Goal: Task Accomplishment & Management: Manage account settings

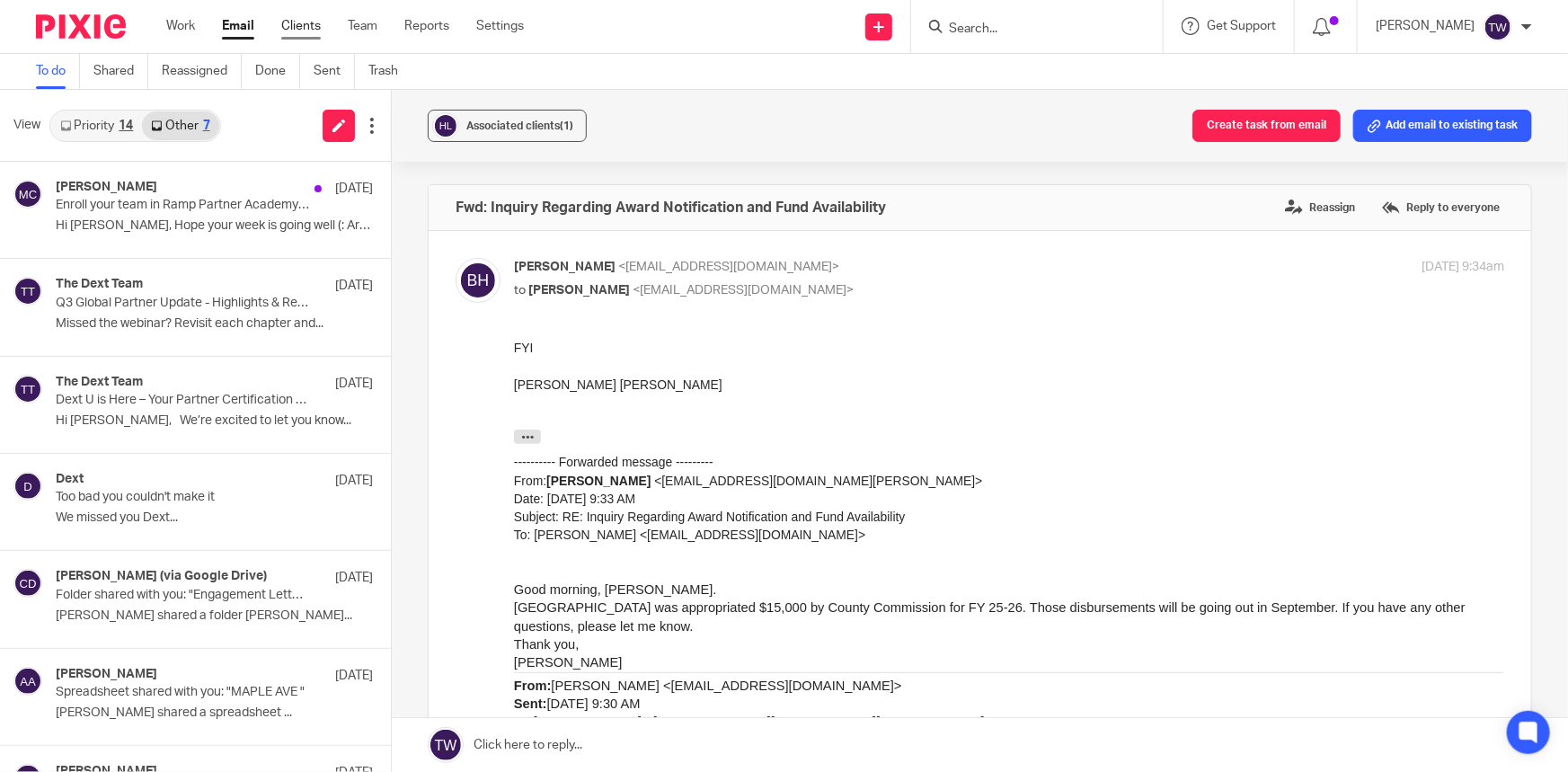
scroll to position [163, 0]
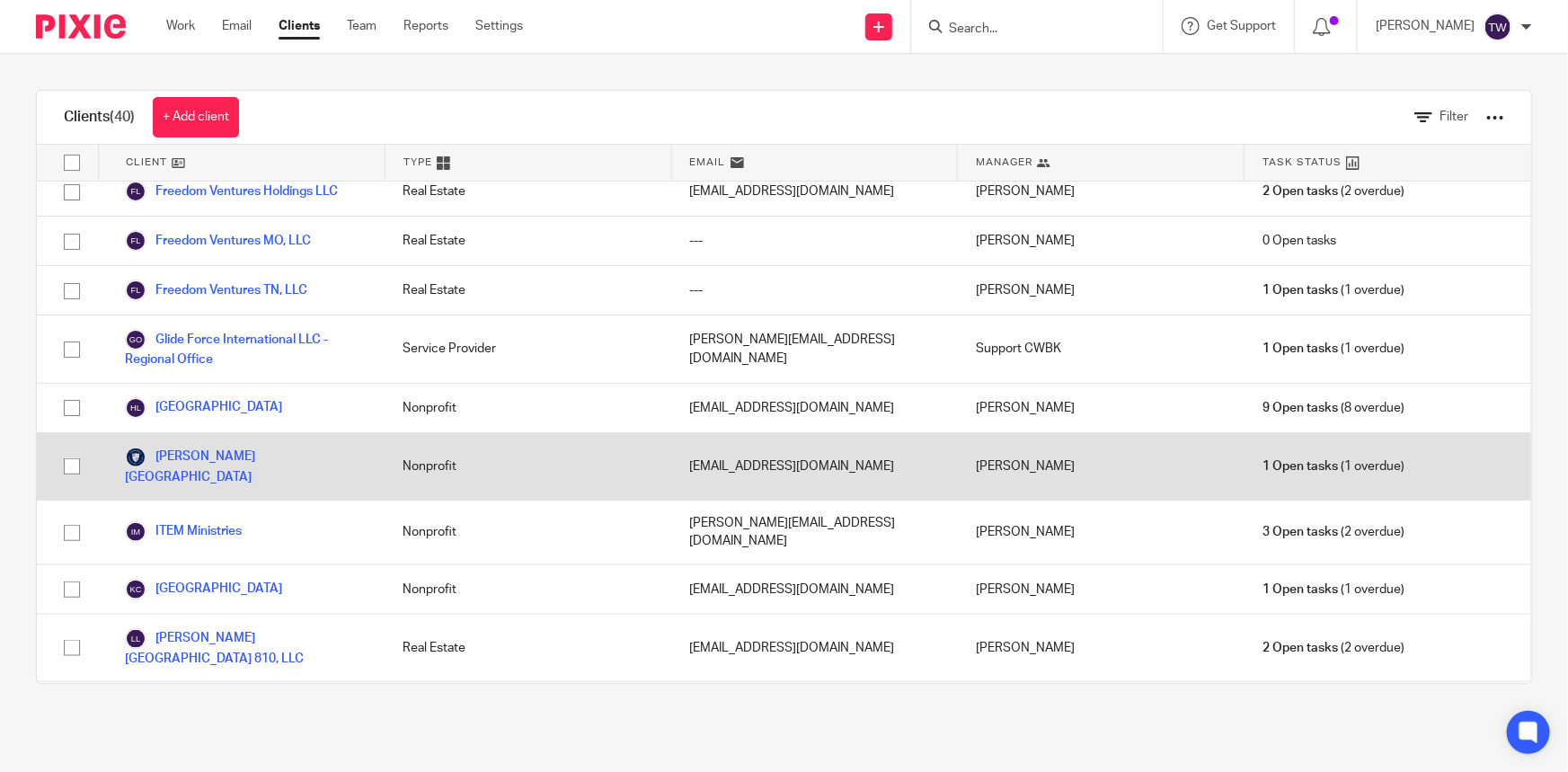
scroll to position [899, 0]
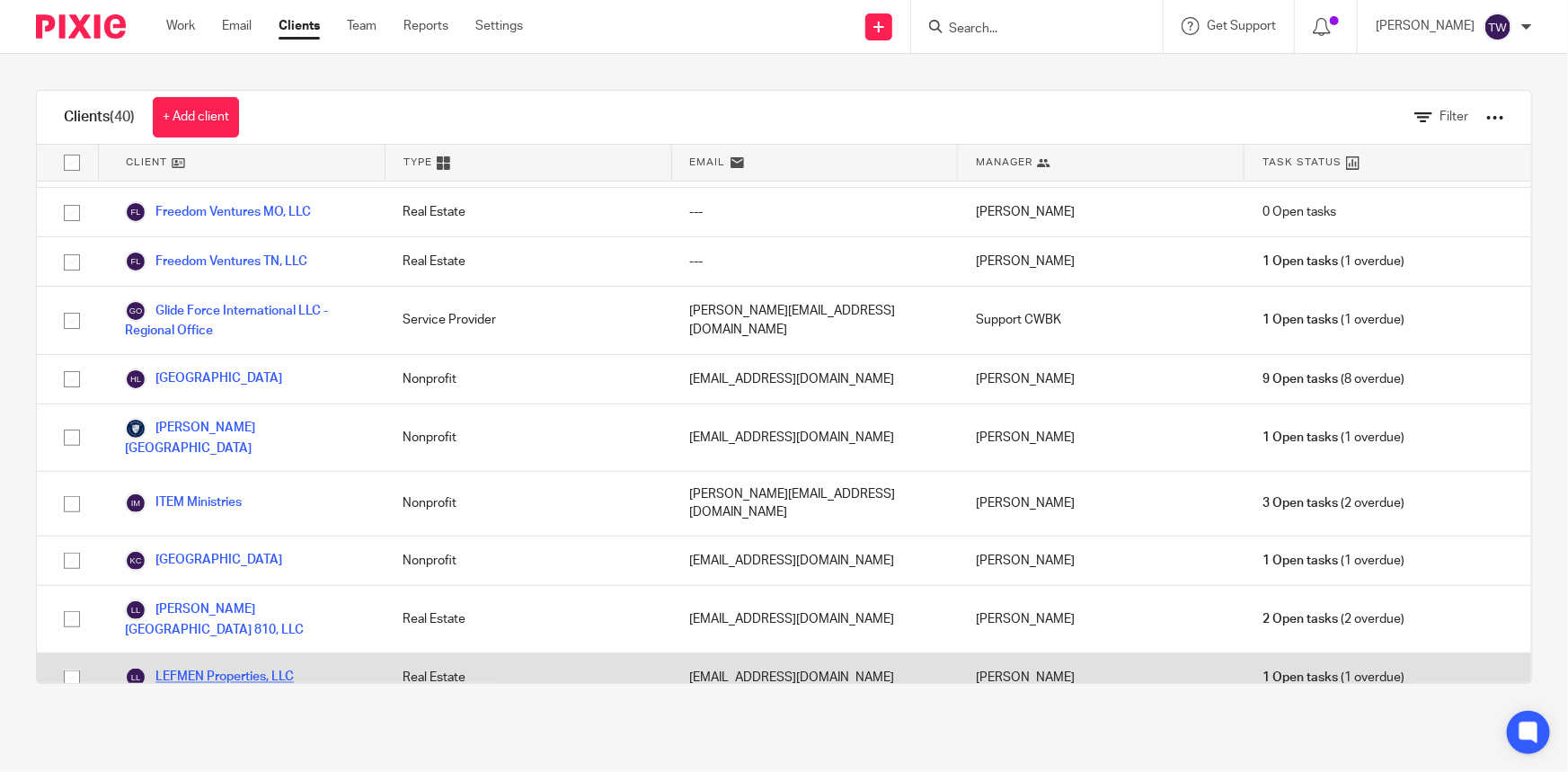
click at [205, 667] on link "LEFMEN Properties, LLC" at bounding box center [209, 677] width 168 height 21
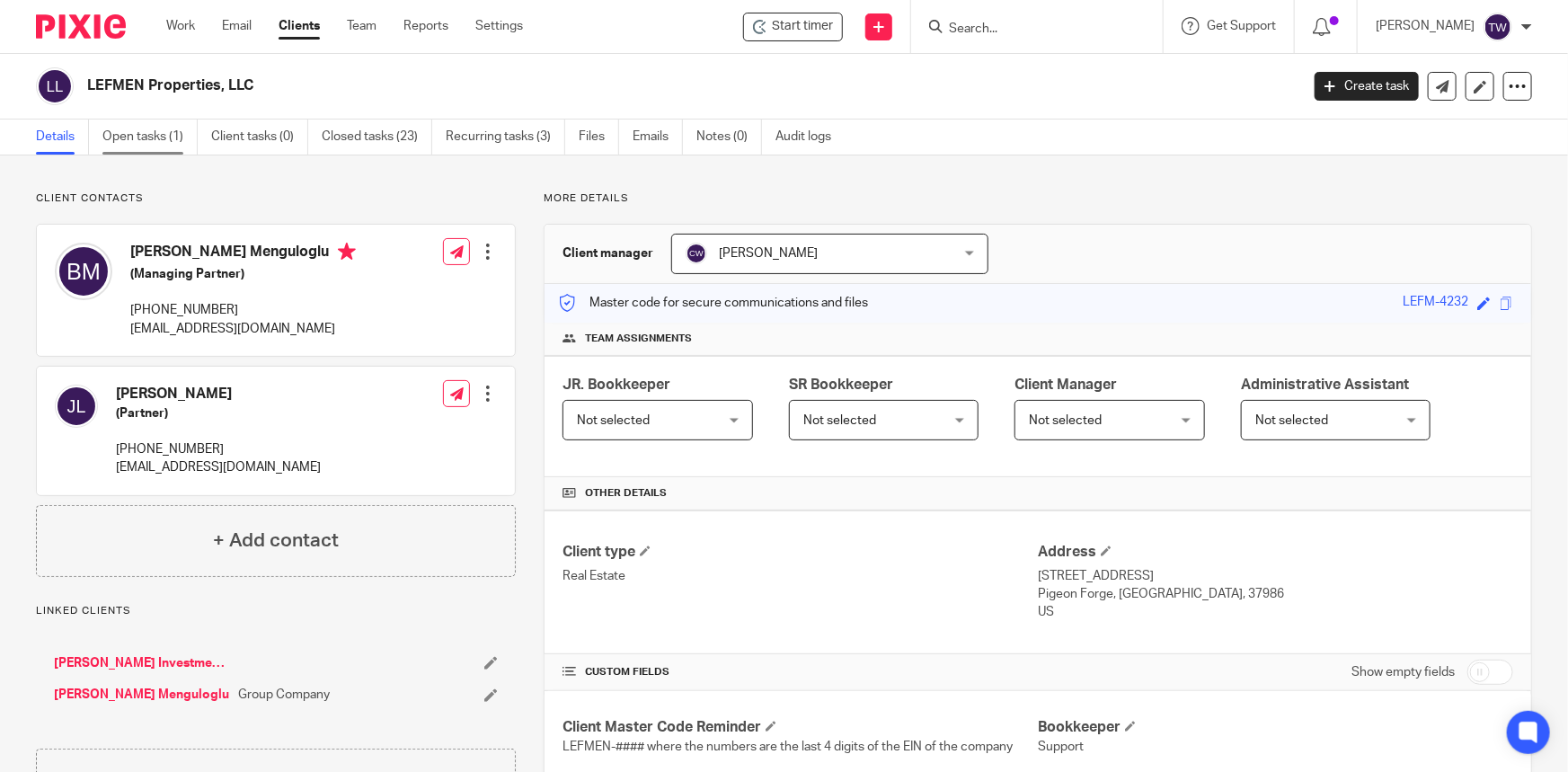
click at [142, 140] on link "Open tasks (1)" at bounding box center [149, 137] width 95 height 35
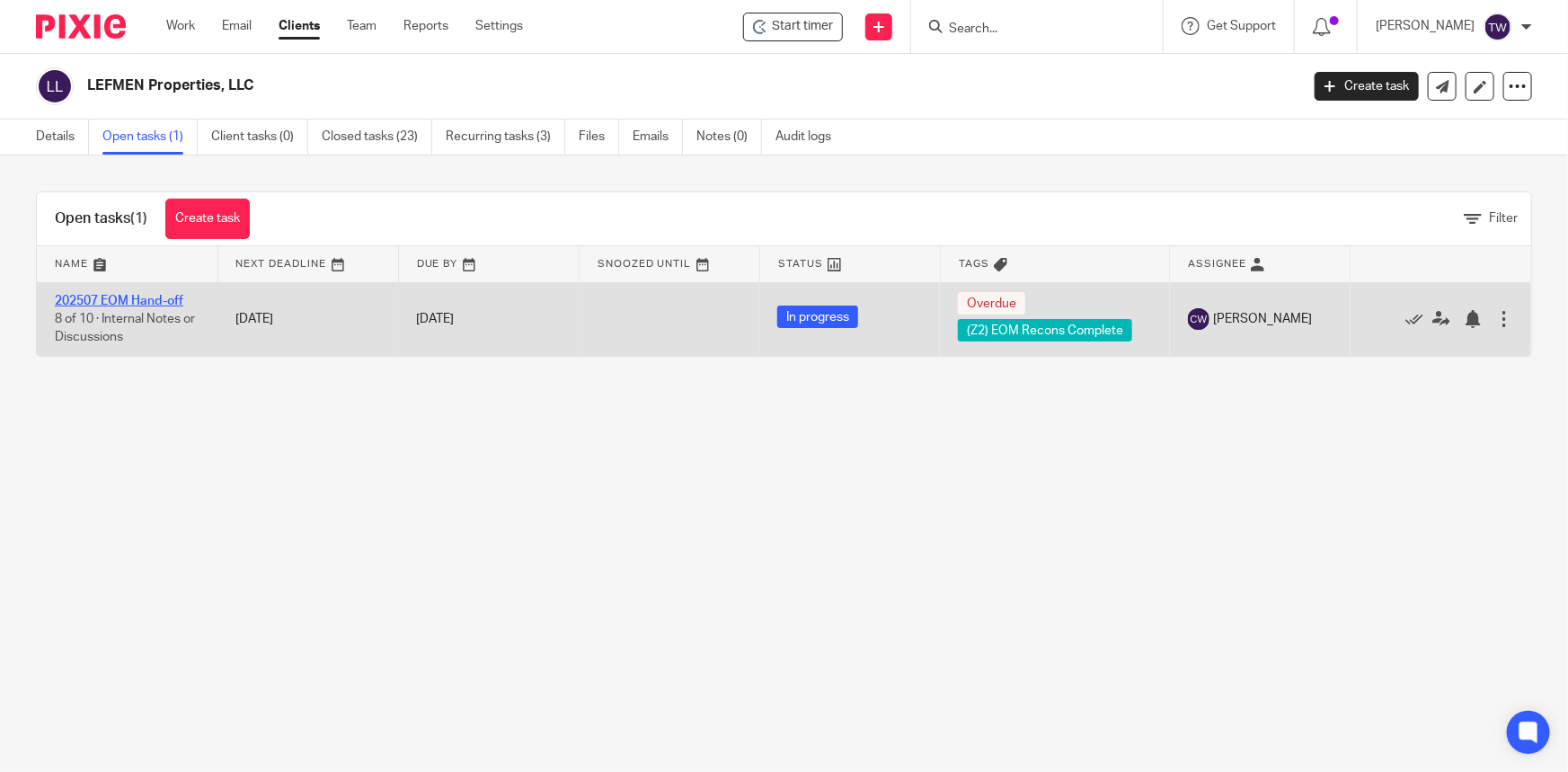
click at [149, 300] on link "202507 EOM Hand-off" at bounding box center [120, 301] width 129 height 13
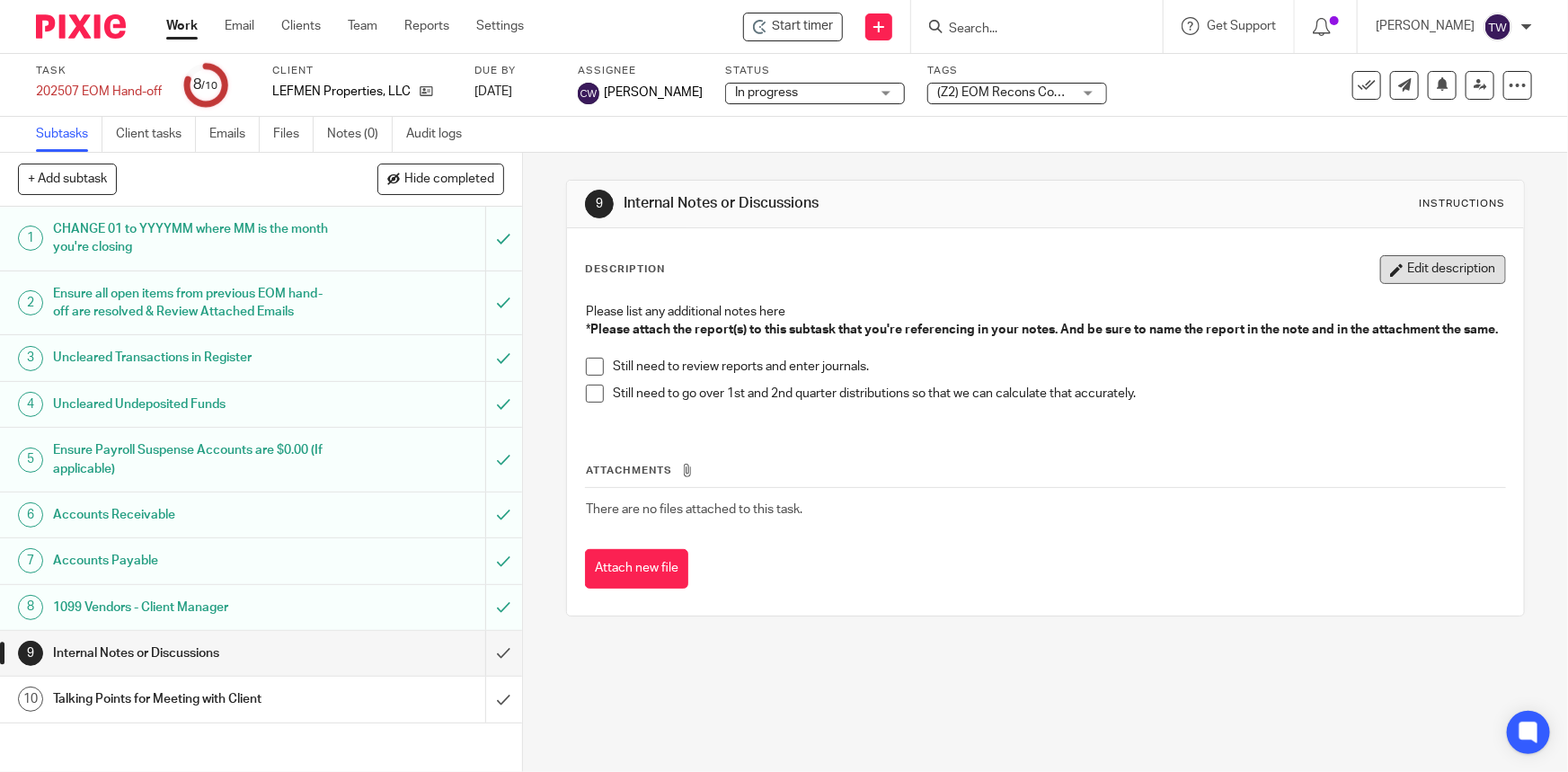
click at [1416, 266] on button "Edit description" at bounding box center [1443, 269] width 126 height 29
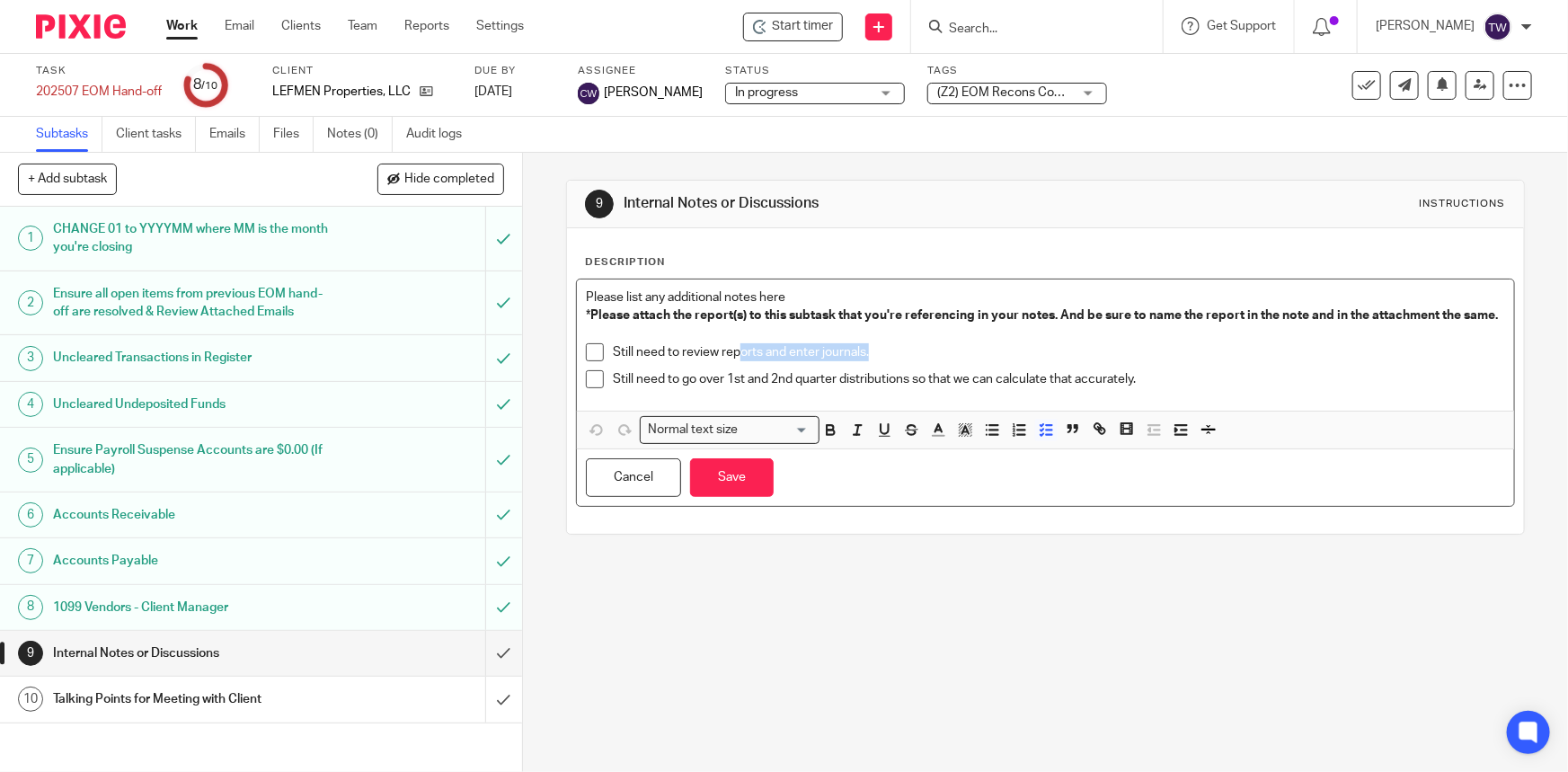
drag, startPoint x: 873, startPoint y: 368, endPoint x: 731, endPoint y: 368, distance: 142.0
click at [731, 361] on p "Still need to review reports and enter journals." at bounding box center [1059, 353] width 891 height 18
drag, startPoint x: 677, startPoint y: 368, endPoint x: 1017, endPoint y: 369, distance: 340.0
click at [1017, 361] on p "Still need to review reports and enter journals." at bounding box center [1059, 353] width 891 height 18
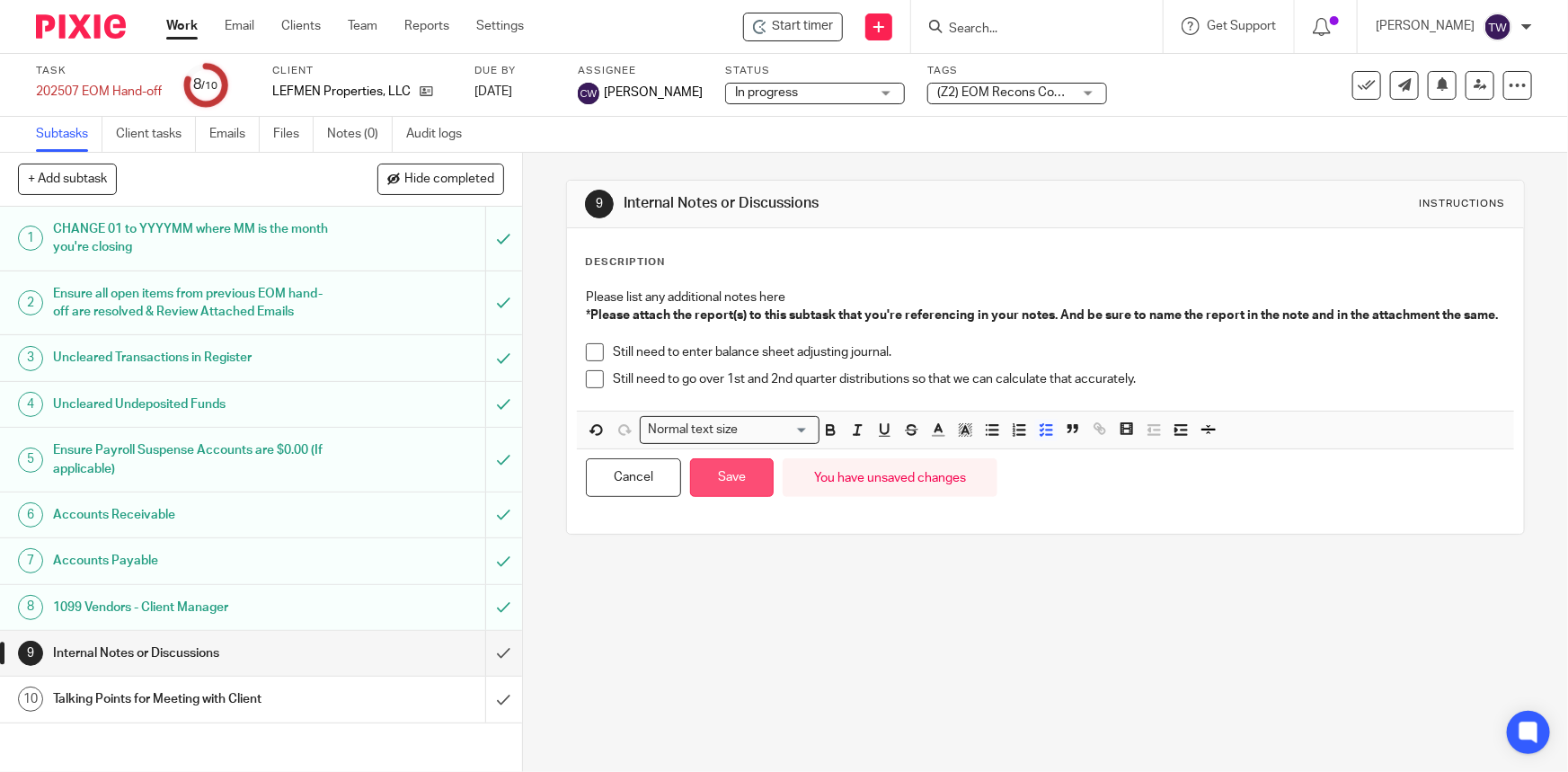
click at [732, 497] on button "Save" at bounding box center [731, 478] width 84 height 39
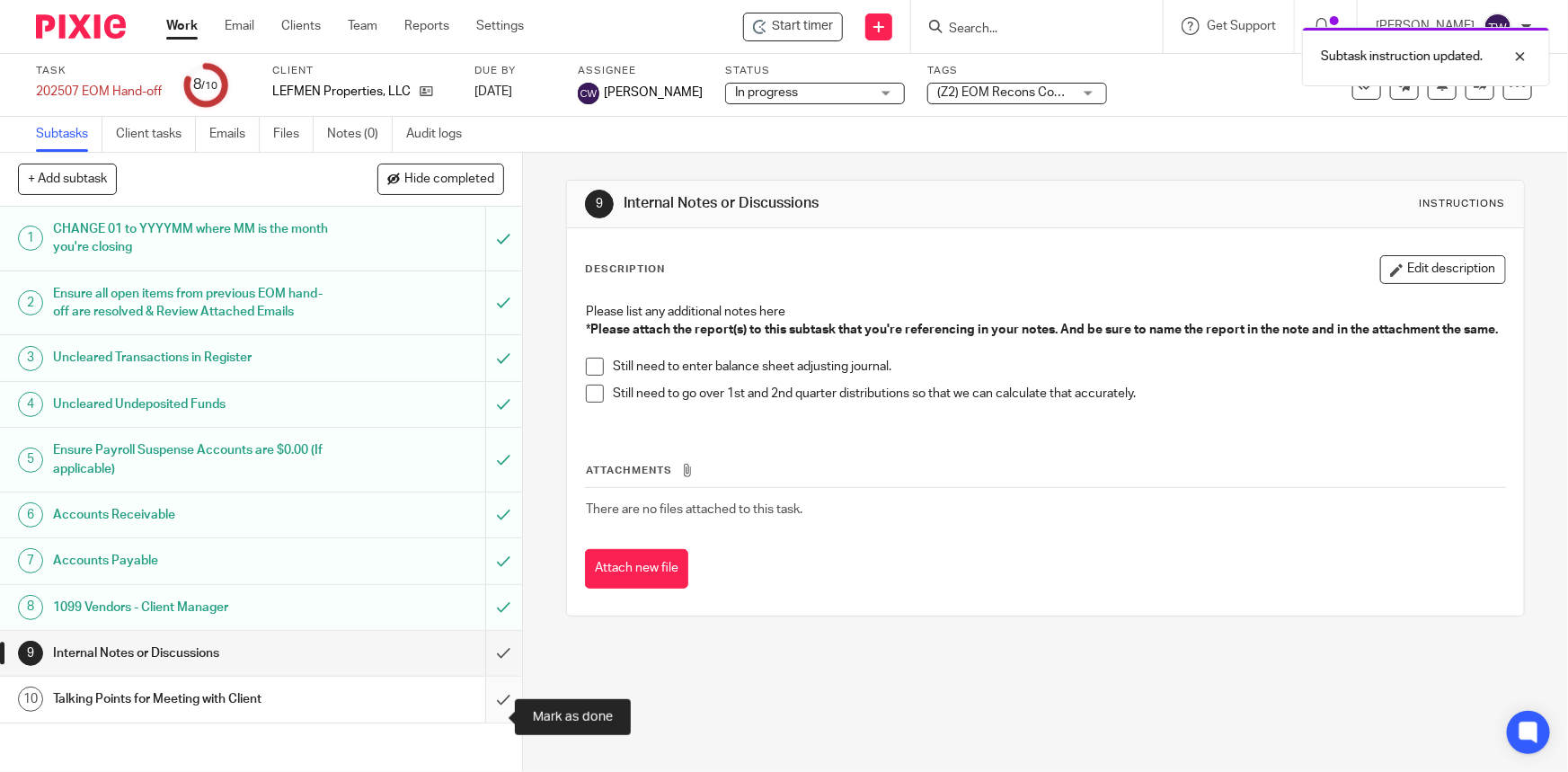
click at [487, 717] on input "submit" at bounding box center [261, 699] width 522 height 45
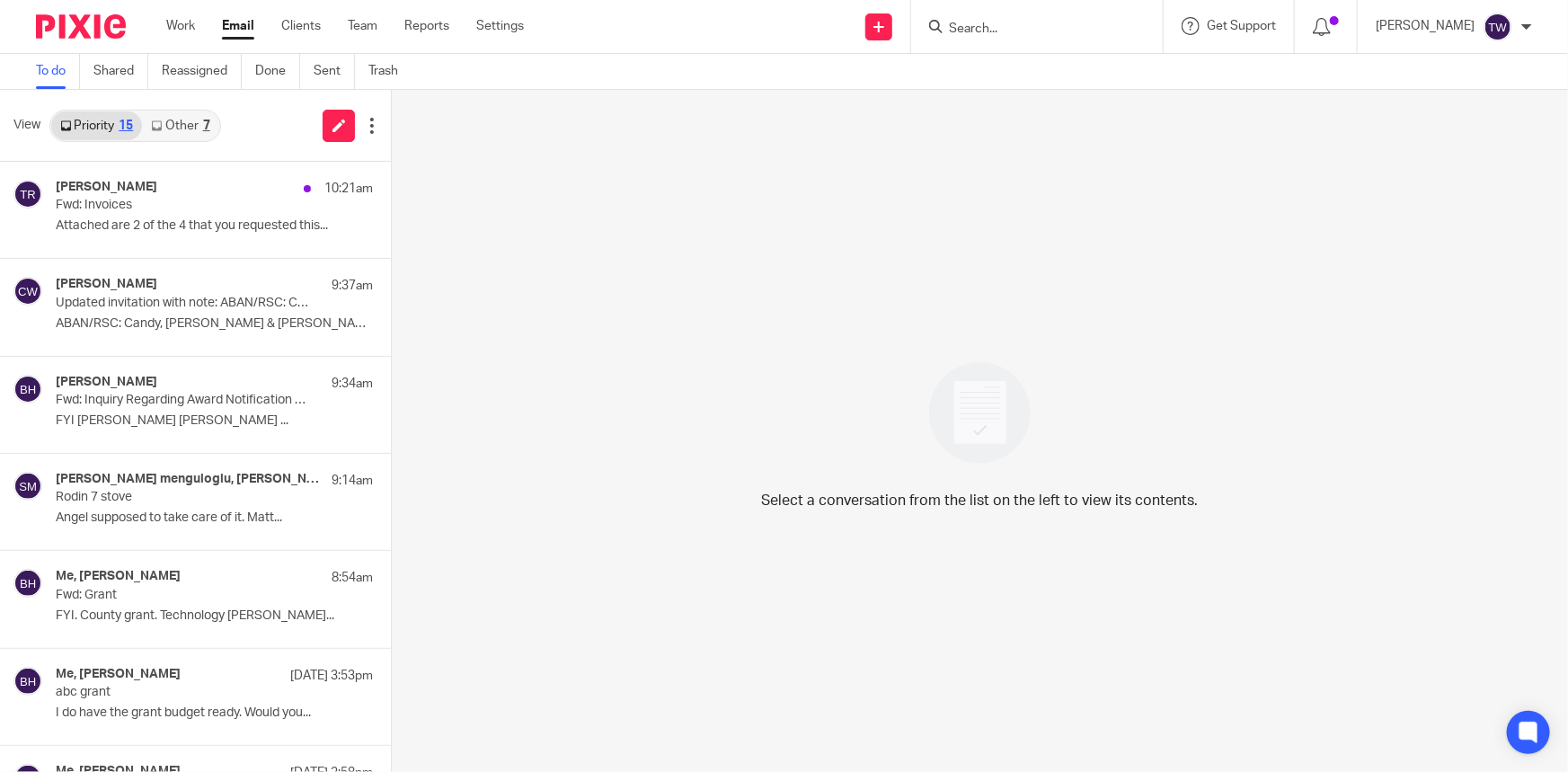
click at [163, 121] on link "Other 7" at bounding box center [180, 125] width 76 height 29
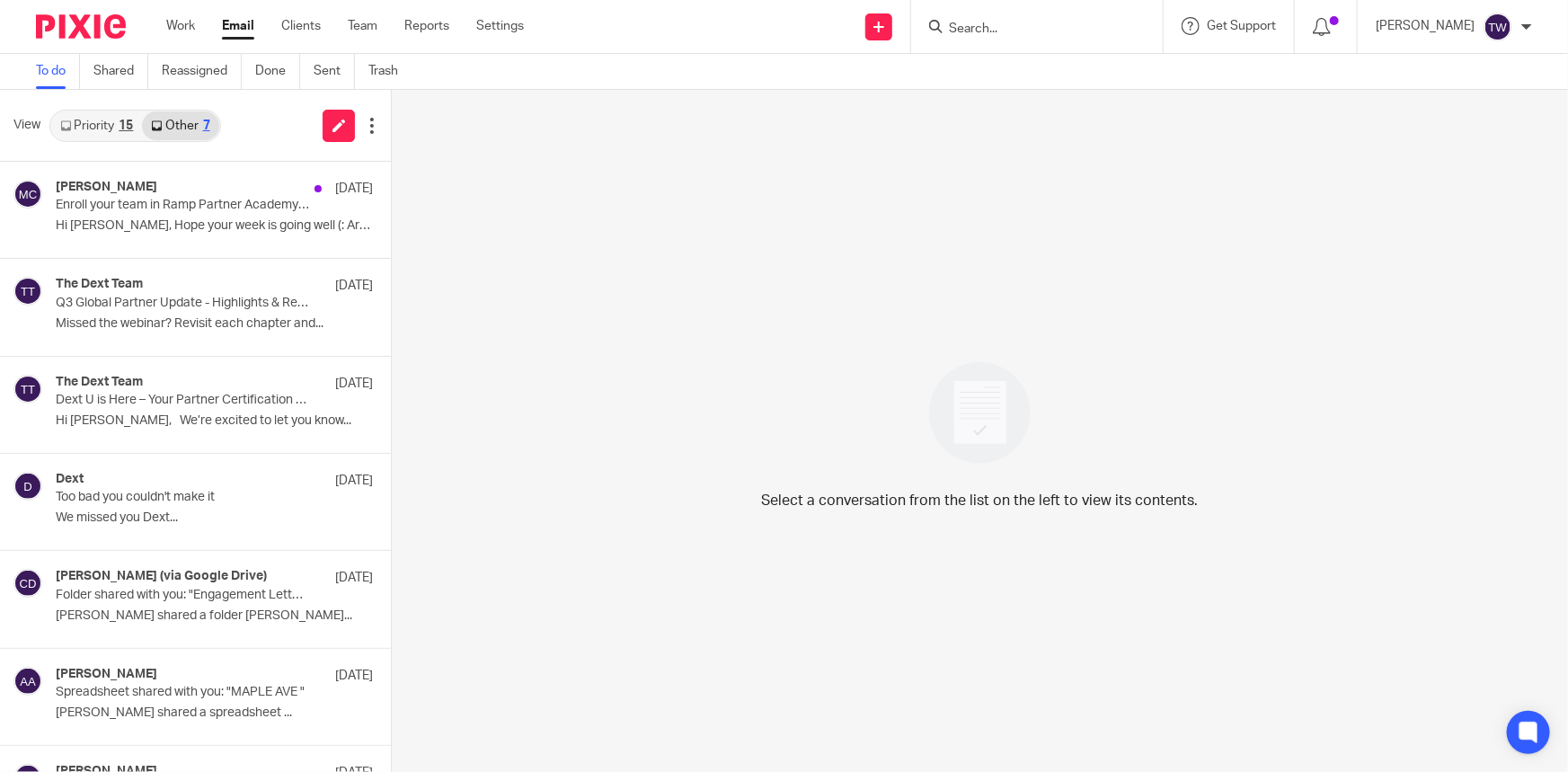
click at [70, 121] on icon at bounding box center [65, 126] width 11 height 11
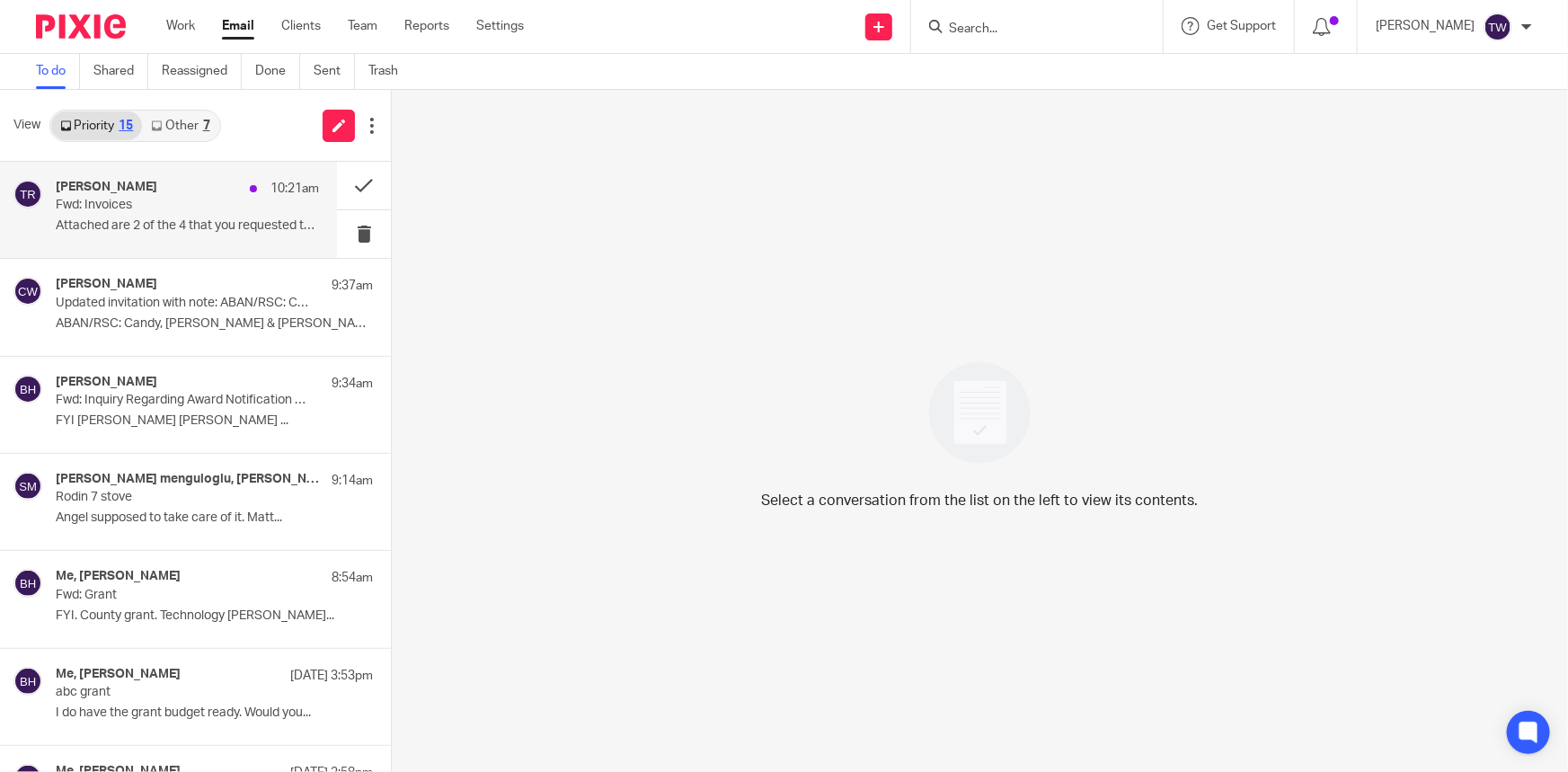
click at [65, 225] on p "Attached are 2 of the 4 that you requested this..." at bounding box center [188, 226] width 263 height 16
